Goal: Information Seeking & Learning: Find specific fact

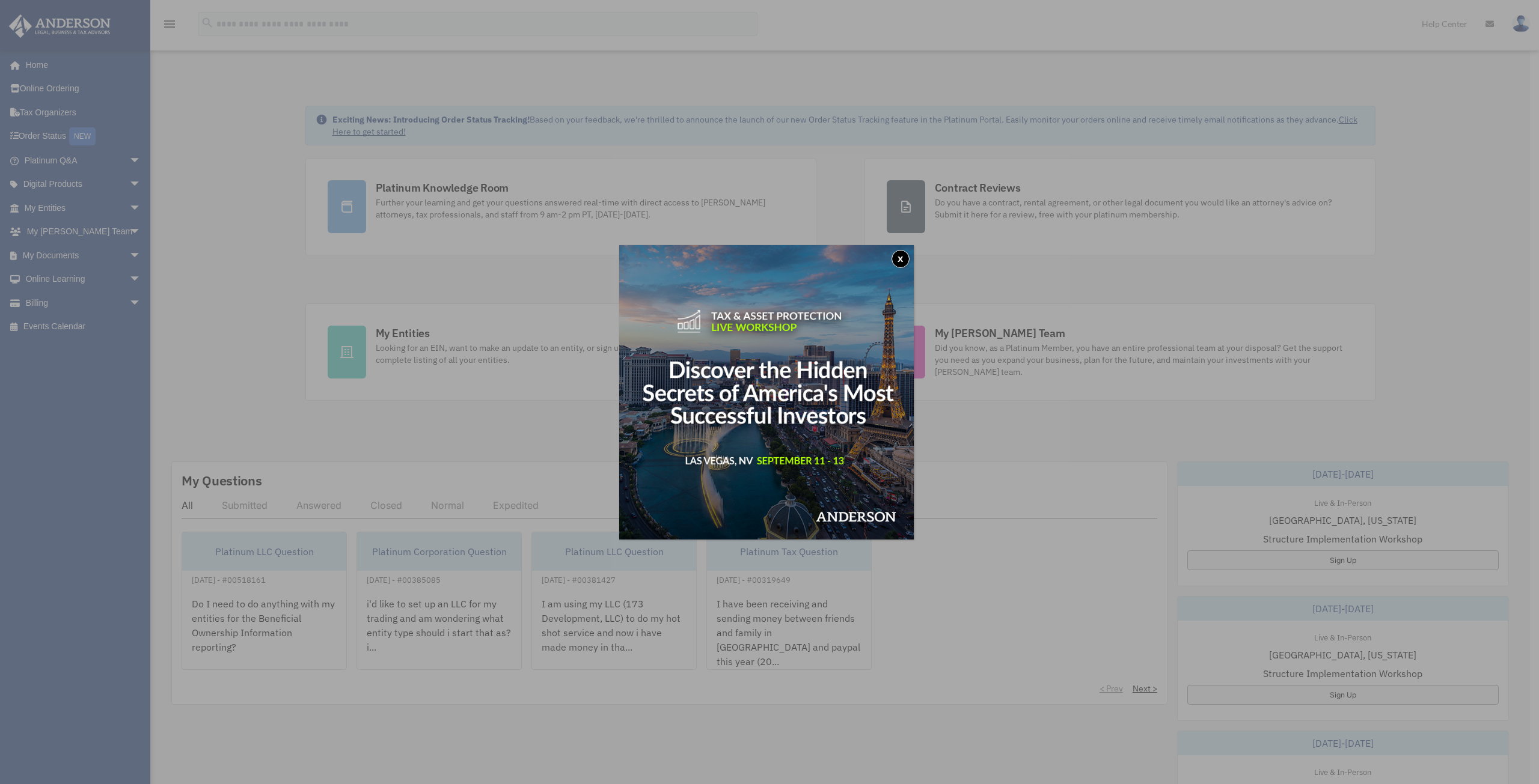
click at [902, 256] on button "x" at bounding box center [900, 258] width 18 height 18
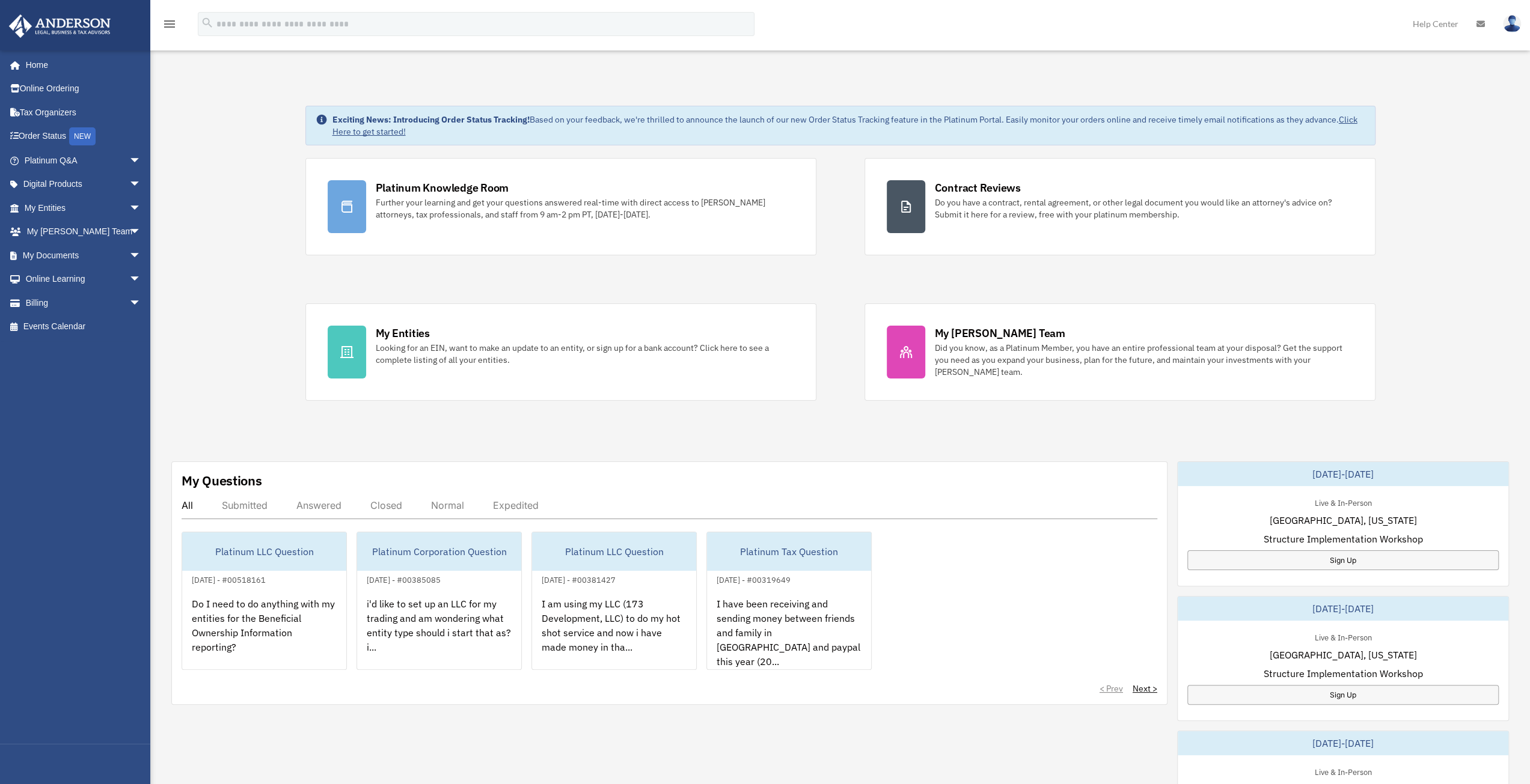
click at [716, 438] on div "Exciting News: Introducing Order Status Tracking! Based on your feedback, we're…" at bounding box center [839, 616] width 1398 height 1080
click at [706, 432] on div "Exciting News: Introducing Order Status Tracking! Based on your feedback, we're…" at bounding box center [839, 616] width 1398 height 1080
click at [705, 432] on div "Exciting News: Introducing Order Status Tracking! Based on your feedback, we're…" at bounding box center [839, 616] width 1398 height 1080
click at [220, 231] on div "Exciting News: Introducing Order Status Tracking! Based on your feedback, we're…" at bounding box center [839, 616] width 1398 height 1080
click at [57, 110] on link "Tax Organizers" at bounding box center [83, 112] width 150 height 24
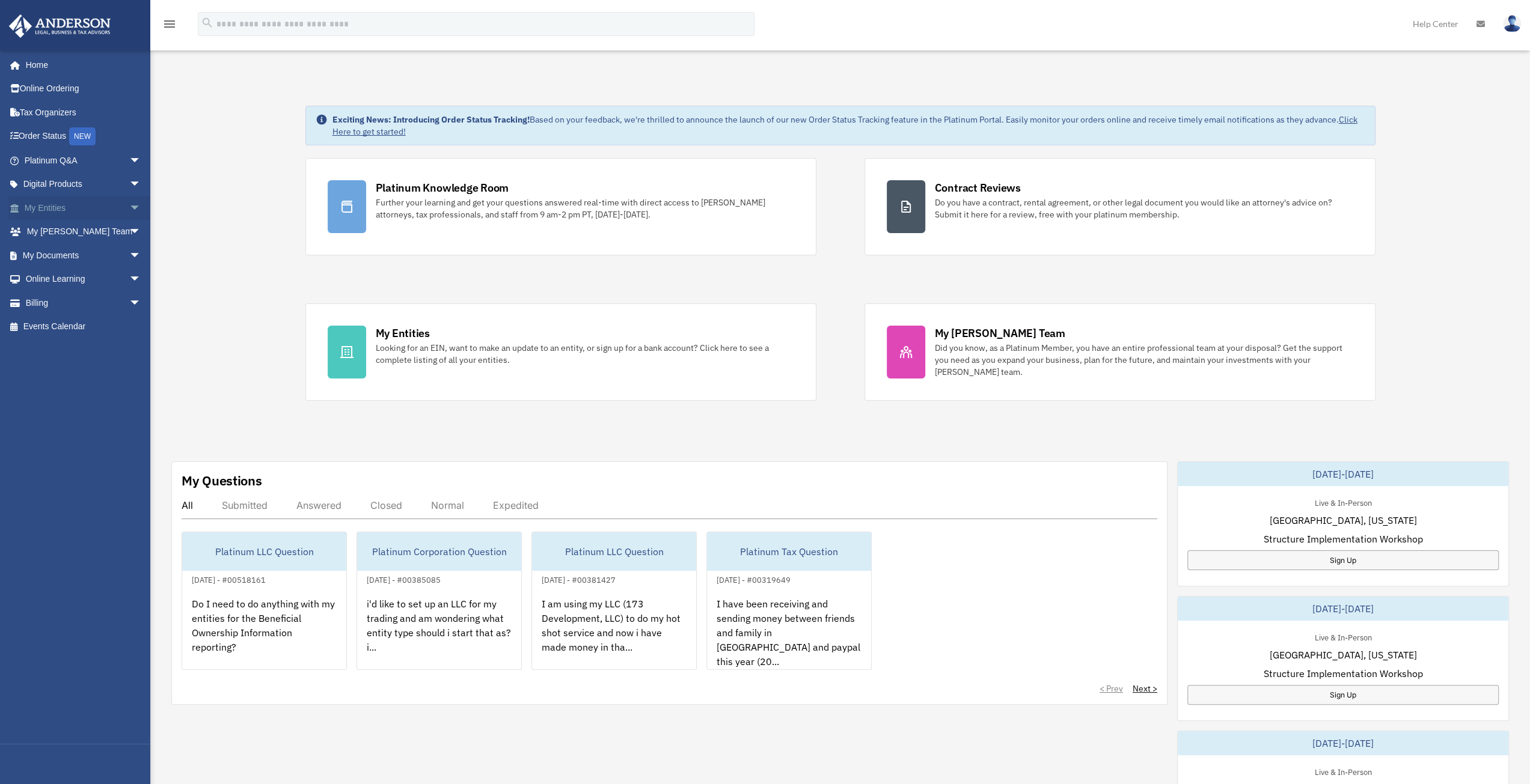
click at [60, 206] on link "My Entities arrow_drop_down" at bounding box center [83, 207] width 150 height 24
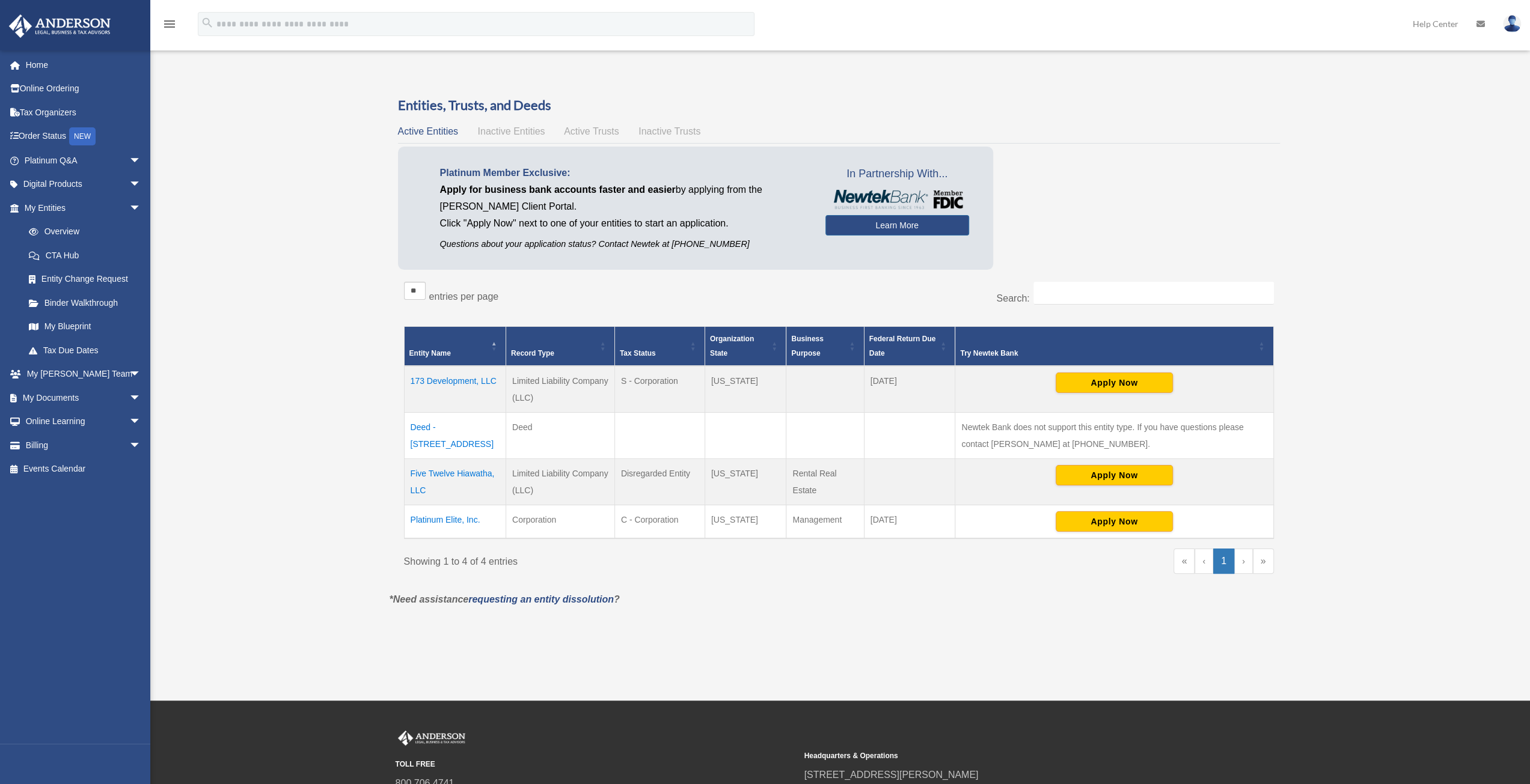
click at [430, 520] on td "Platinum Elite, Inc." at bounding box center [454, 522] width 101 height 34
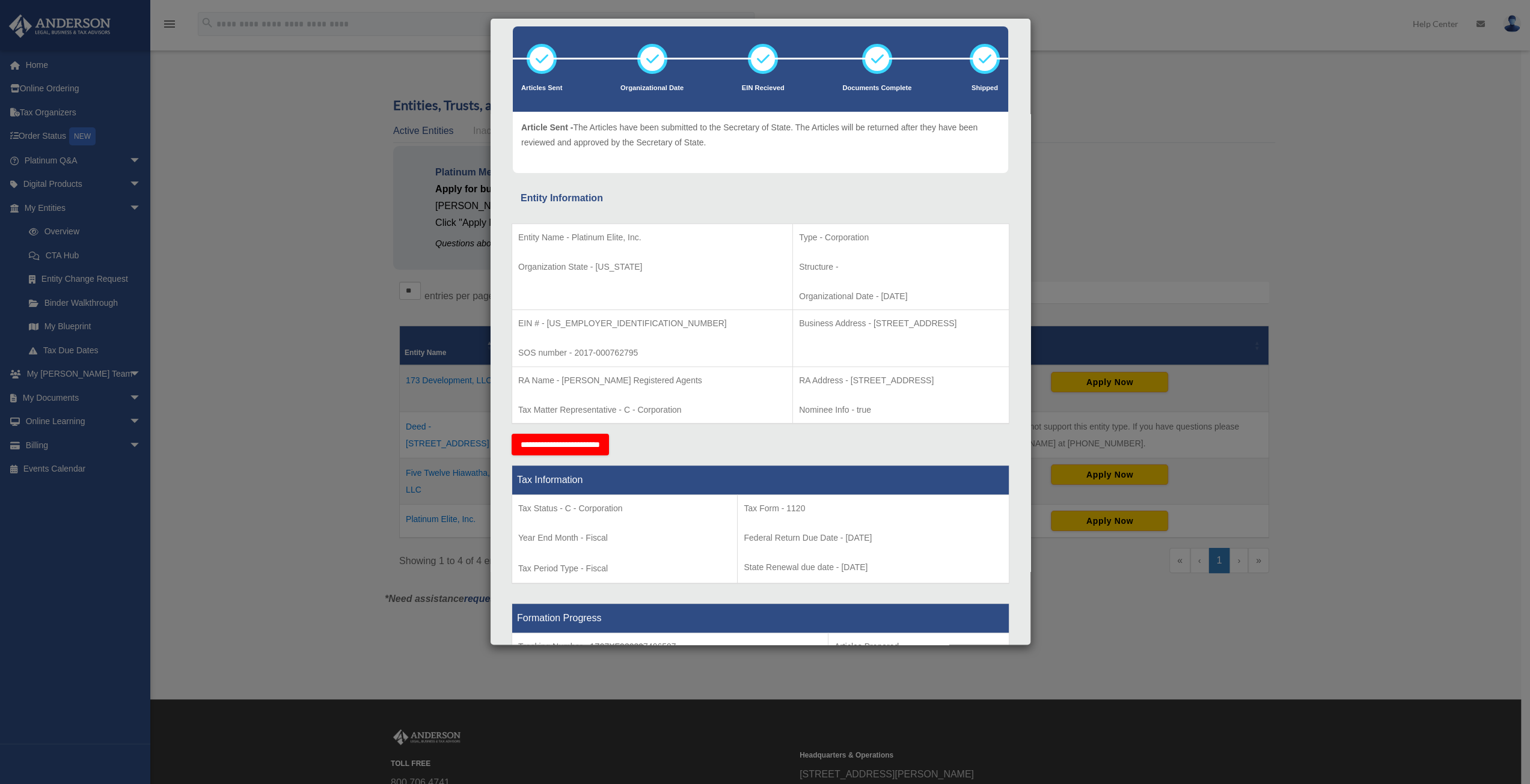
scroll to position [61, 0]
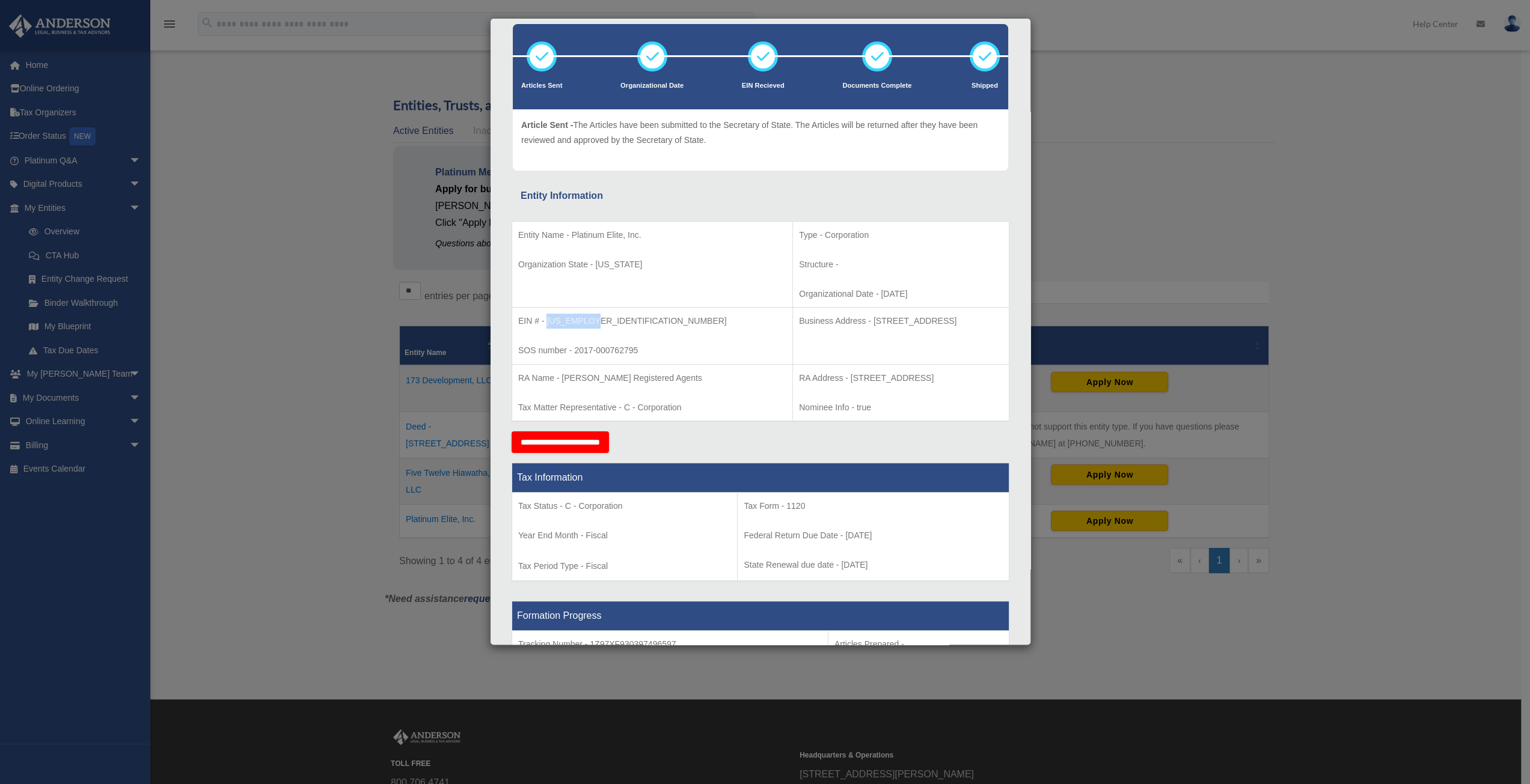
drag, startPoint x: 547, startPoint y: 319, endPoint x: 603, endPoint y: 317, distance: 56.0
click at [607, 314] on p "EIN # - [US_EMPLOYER_IDENTIFICATION_NUMBER]" at bounding box center [652, 322] width 268 height 15
copy p "[US_EMPLOYER_IDENTIFICATION_NUMBER]"
drag, startPoint x: 787, startPoint y: 317, endPoint x: 893, endPoint y: 321, distance: 106.1
click at [893, 321] on p "Business Address - [STREET_ADDRESS]" at bounding box center [900, 322] width 203 height 15
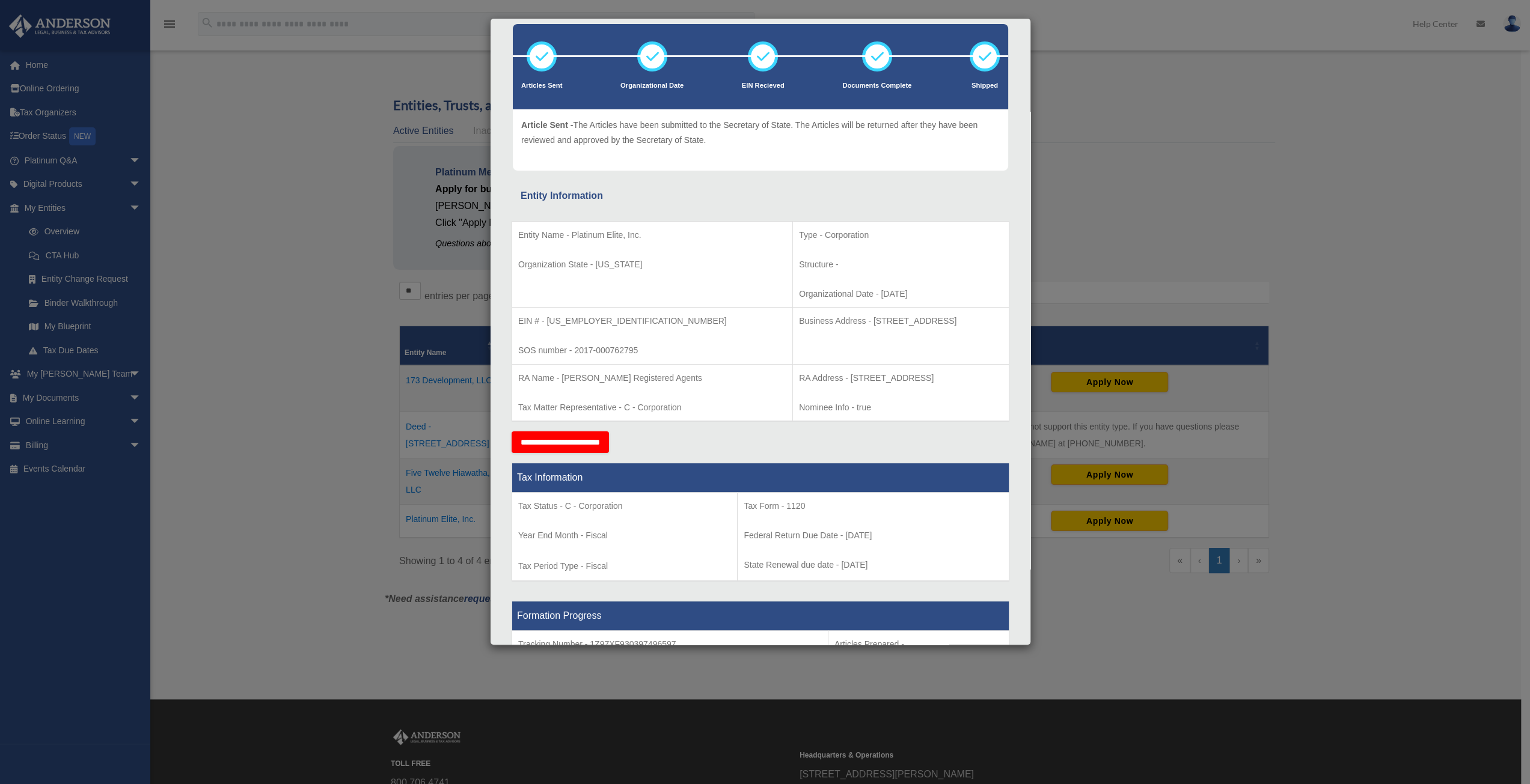
click at [799, 321] on p "Business Address - [STREET_ADDRESS]" at bounding box center [900, 322] width 203 height 15
drag, startPoint x: 784, startPoint y: 319, endPoint x: 944, endPoint y: 314, distance: 160.1
click at [944, 314] on p "Business Address - [STREET_ADDRESS]" at bounding box center [900, 322] width 203 height 15
copy p "[STREET_ADDRESS]"
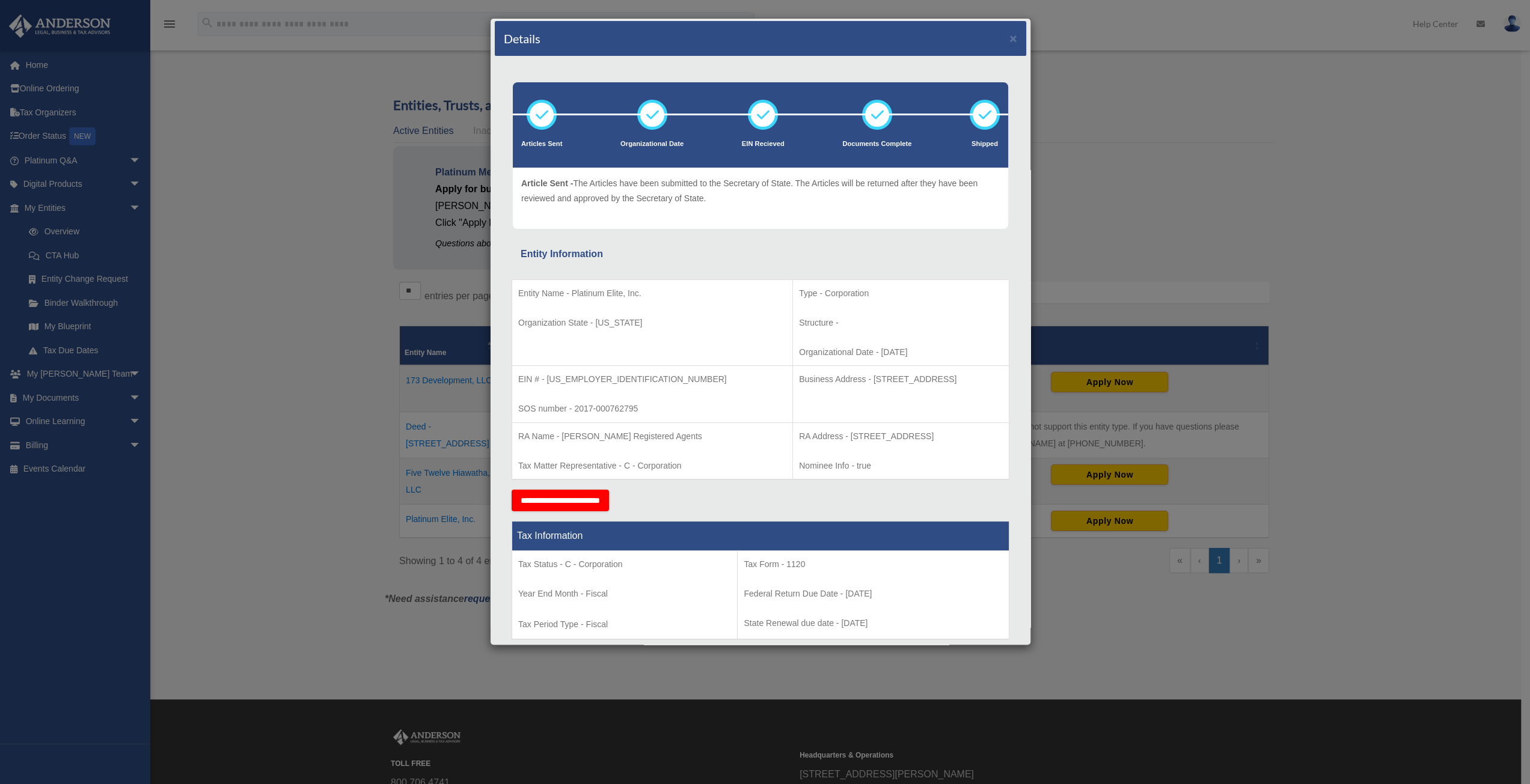
scroll to position [0, 0]
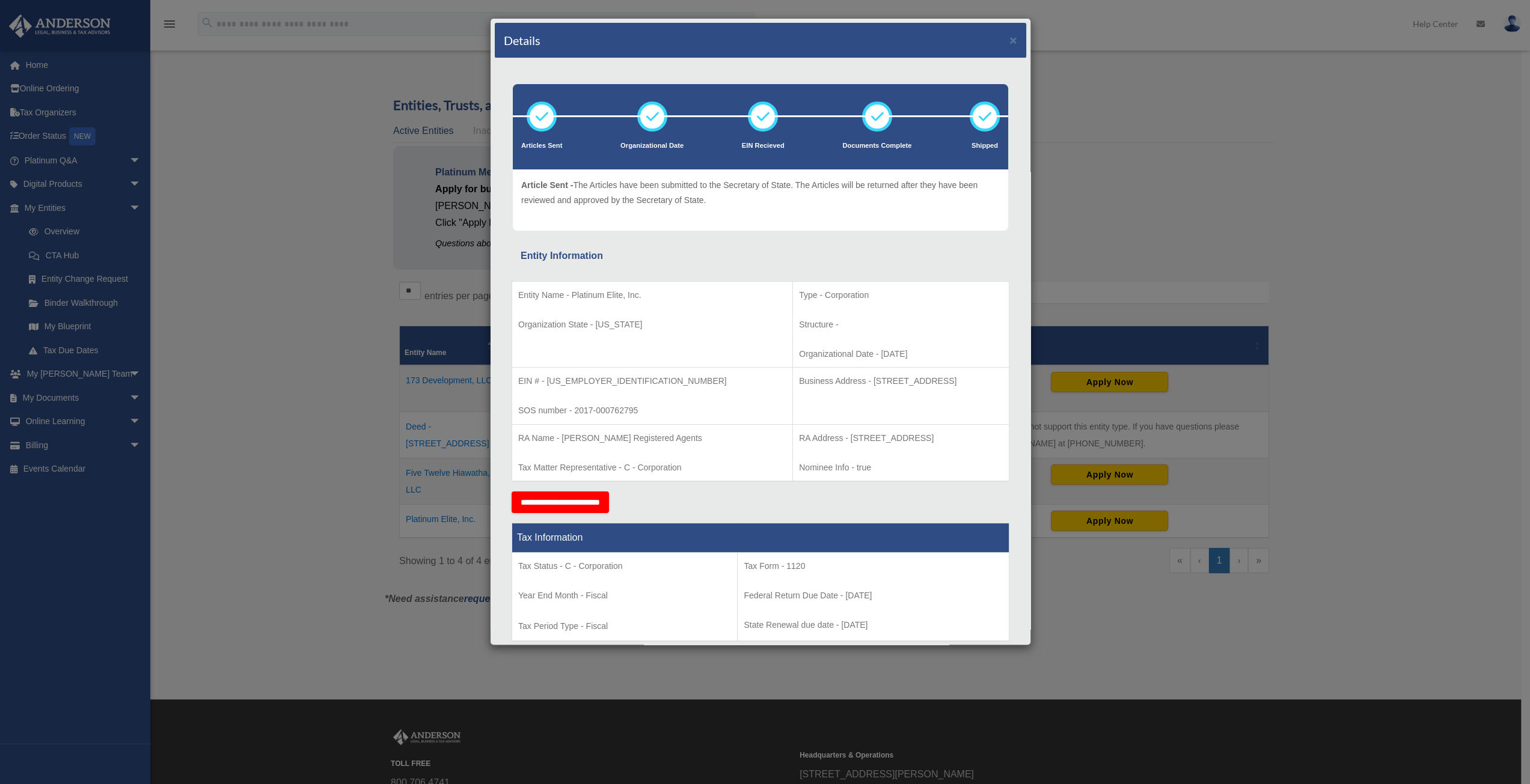
click at [734, 249] on div "Entity Information" at bounding box center [760, 256] width 480 height 17
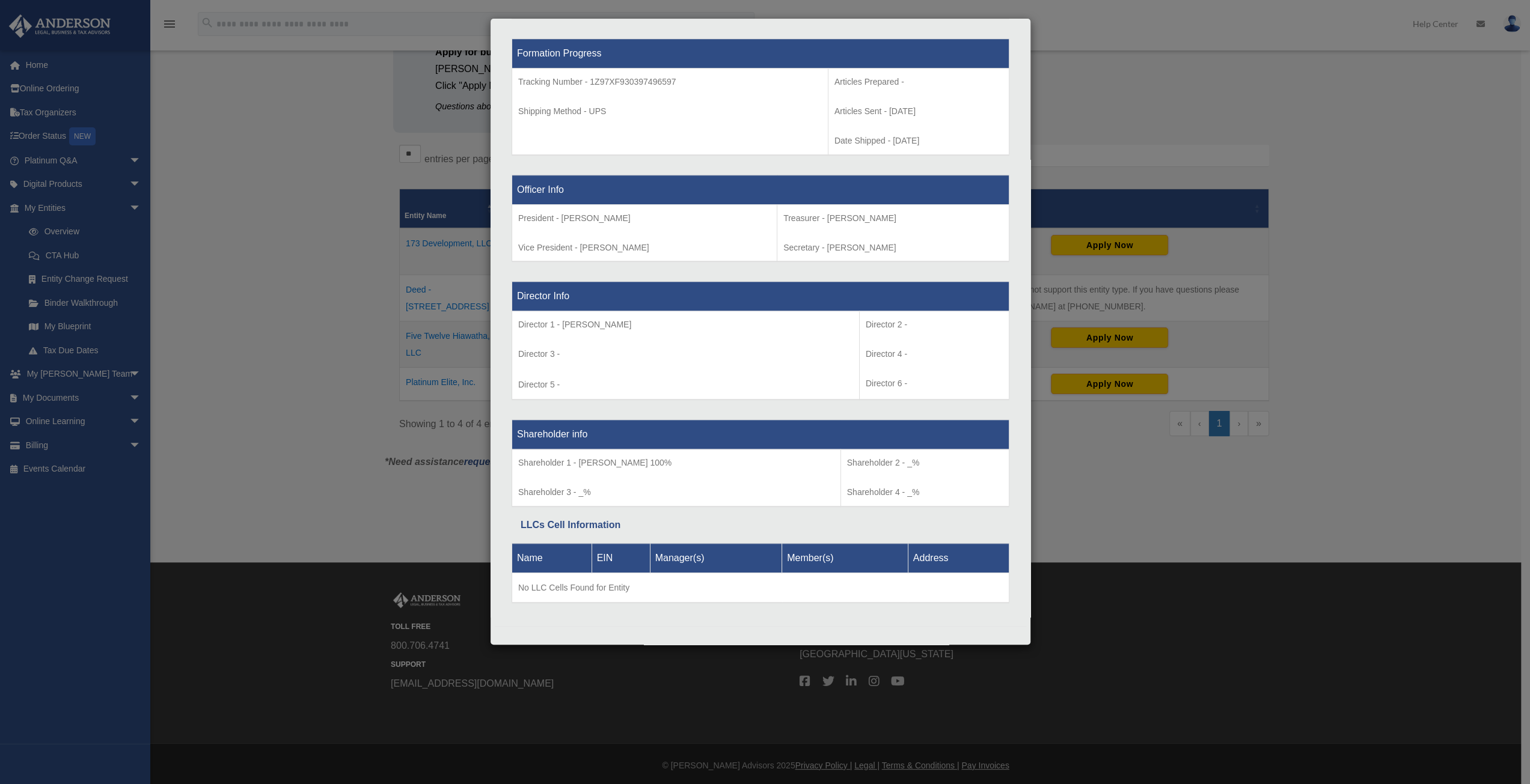
scroll to position [138, 0]
